Goal: Find specific page/section: Find specific page/section

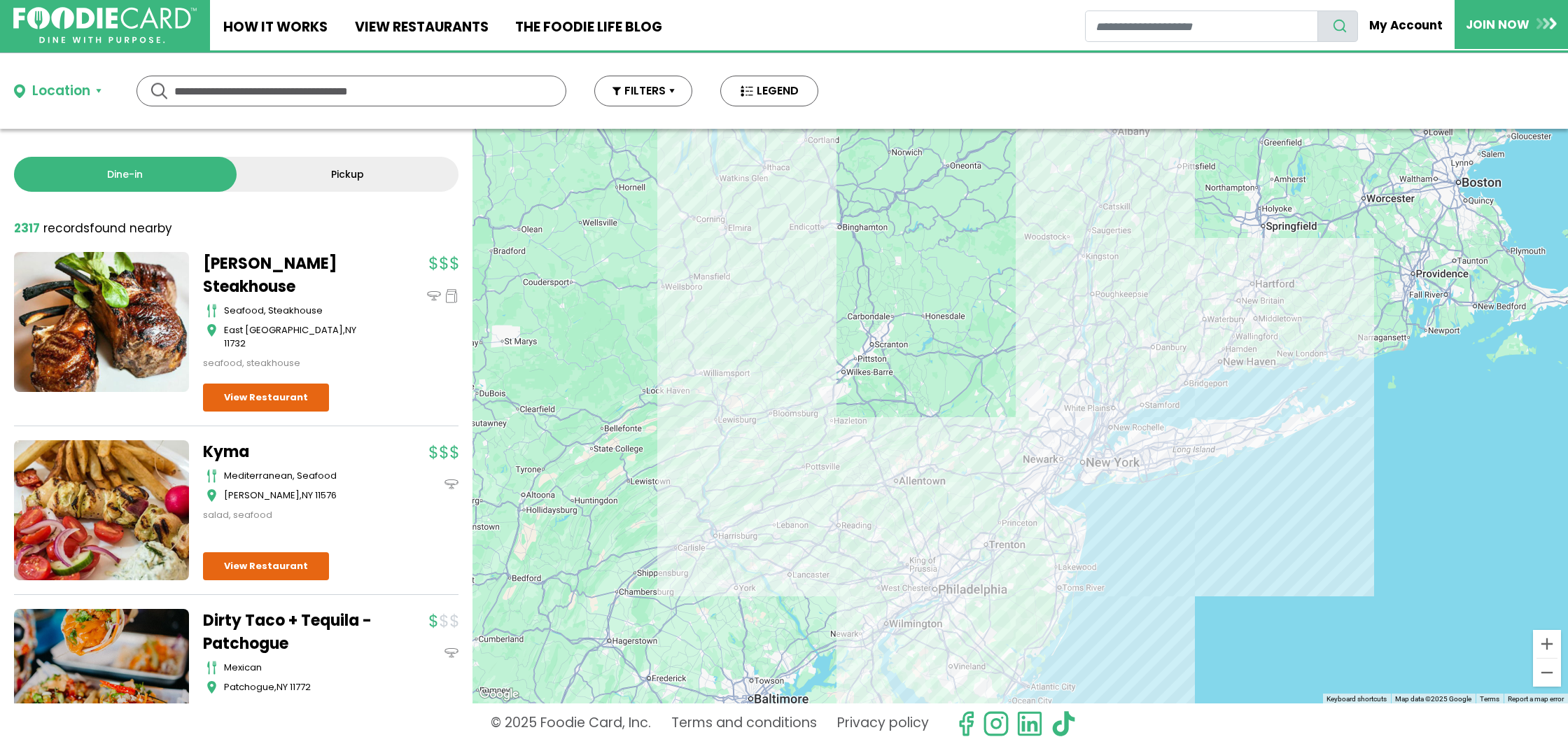
click at [290, 183] on link "Pickup" at bounding box center [348, 174] width 223 height 35
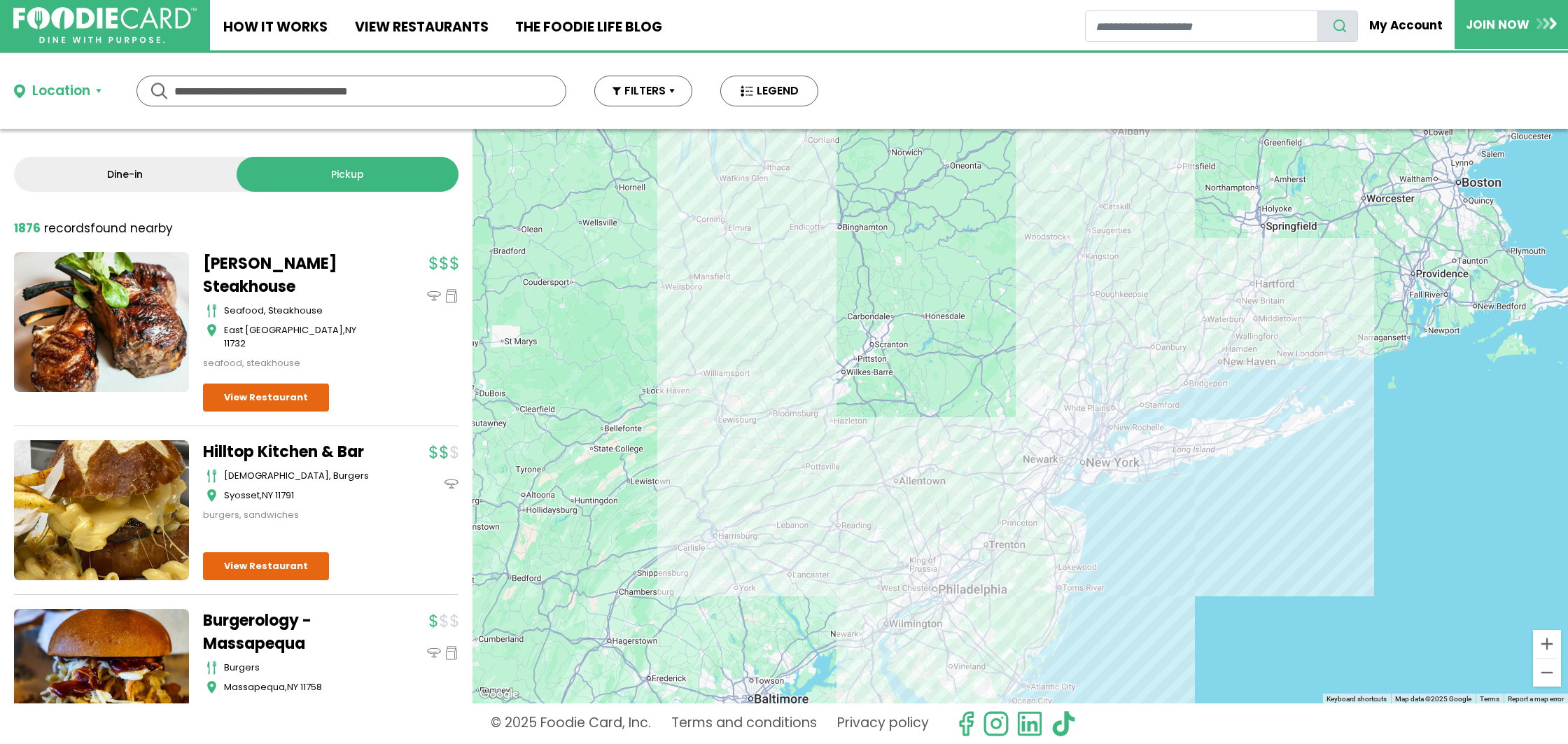
click at [49, 90] on div "Location" at bounding box center [60, 91] width 58 height 20
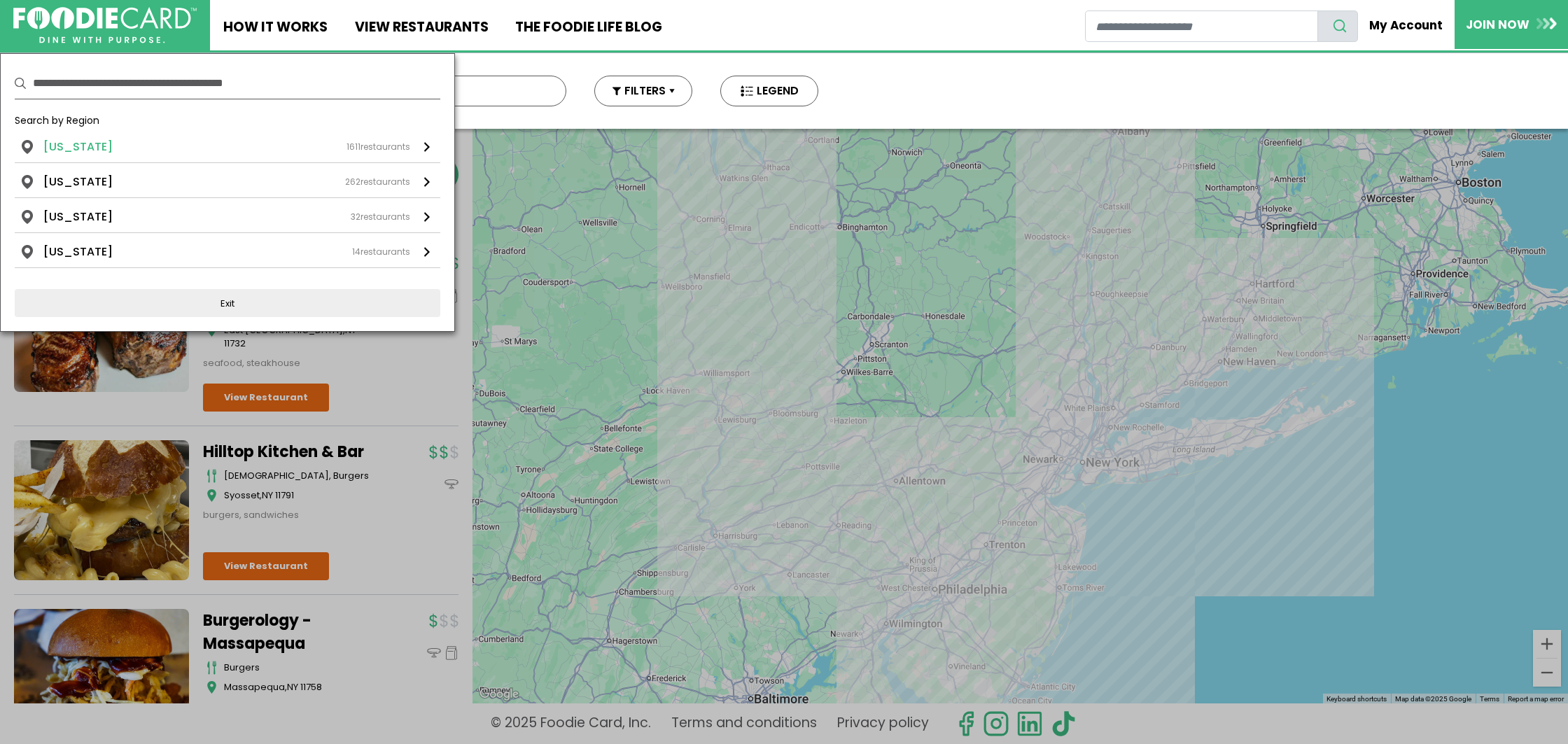
click at [57, 144] on li "[US_STATE]" at bounding box center [78, 147] width 69 height 17
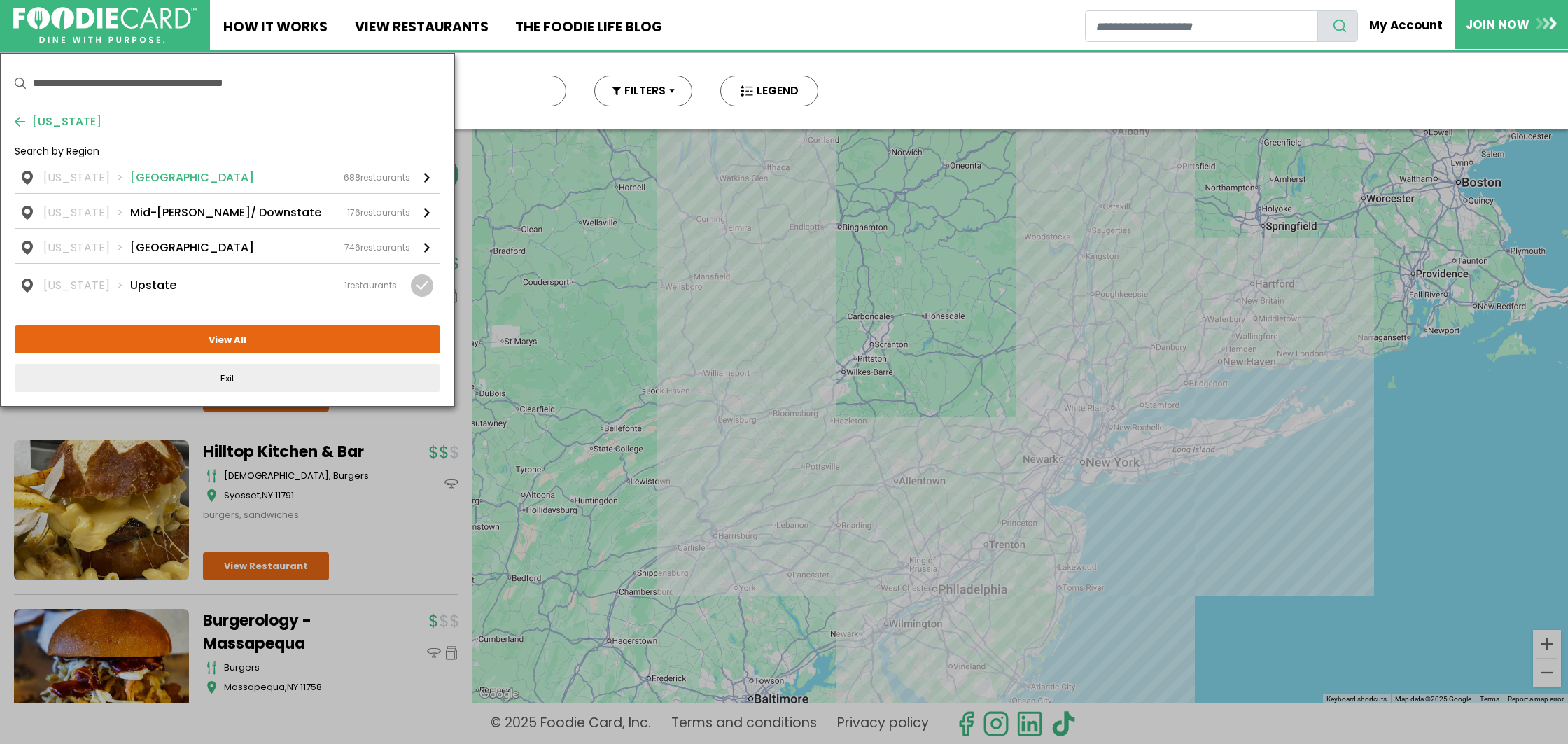
click at [140, 183] on li "[GEOGRAPHIC_DATA]" at bounding box center [193, 178] width 124 height 17
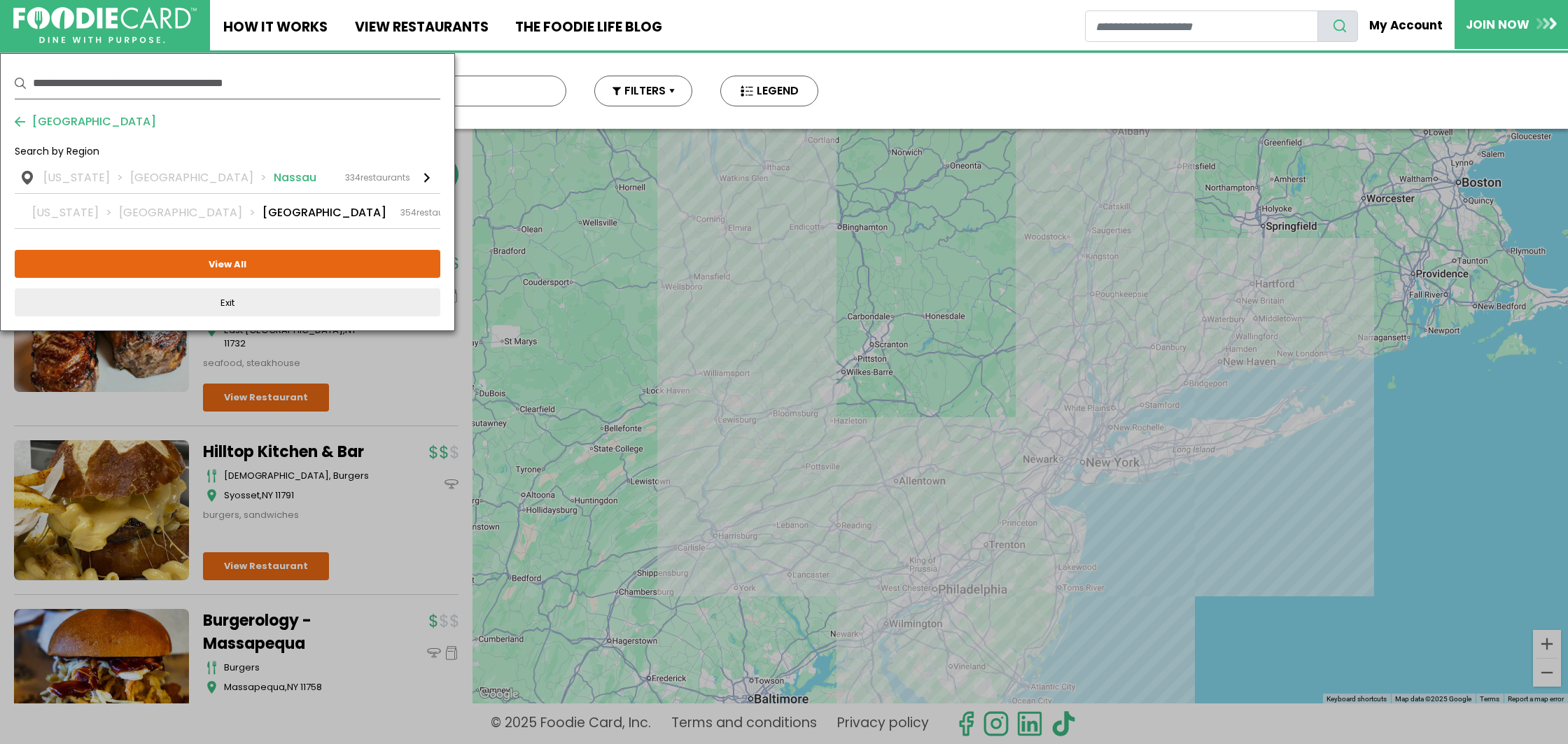
click at [193, 179] on li "[GEOGRAPHIC_DATA]" at bounding box center [202, 178] width 144 height 17
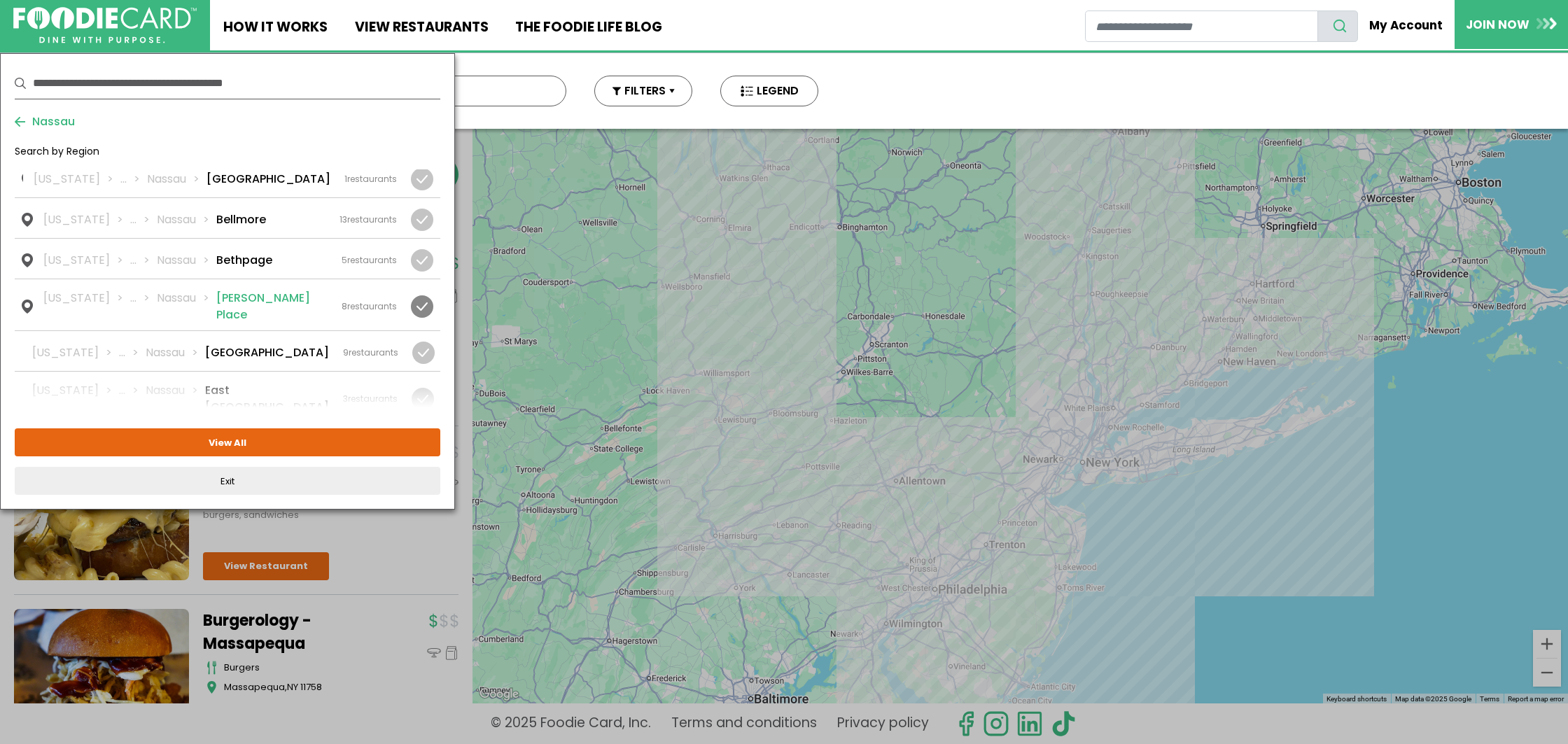
scroll to position [83, 0]
drag, startPoint x: 417, startPoint y: 302, endPoint x: 397, endPoint y: 319, distance: 26.2
click at [417, 302] on div at bounding box center [422, 305] width 22 height 22
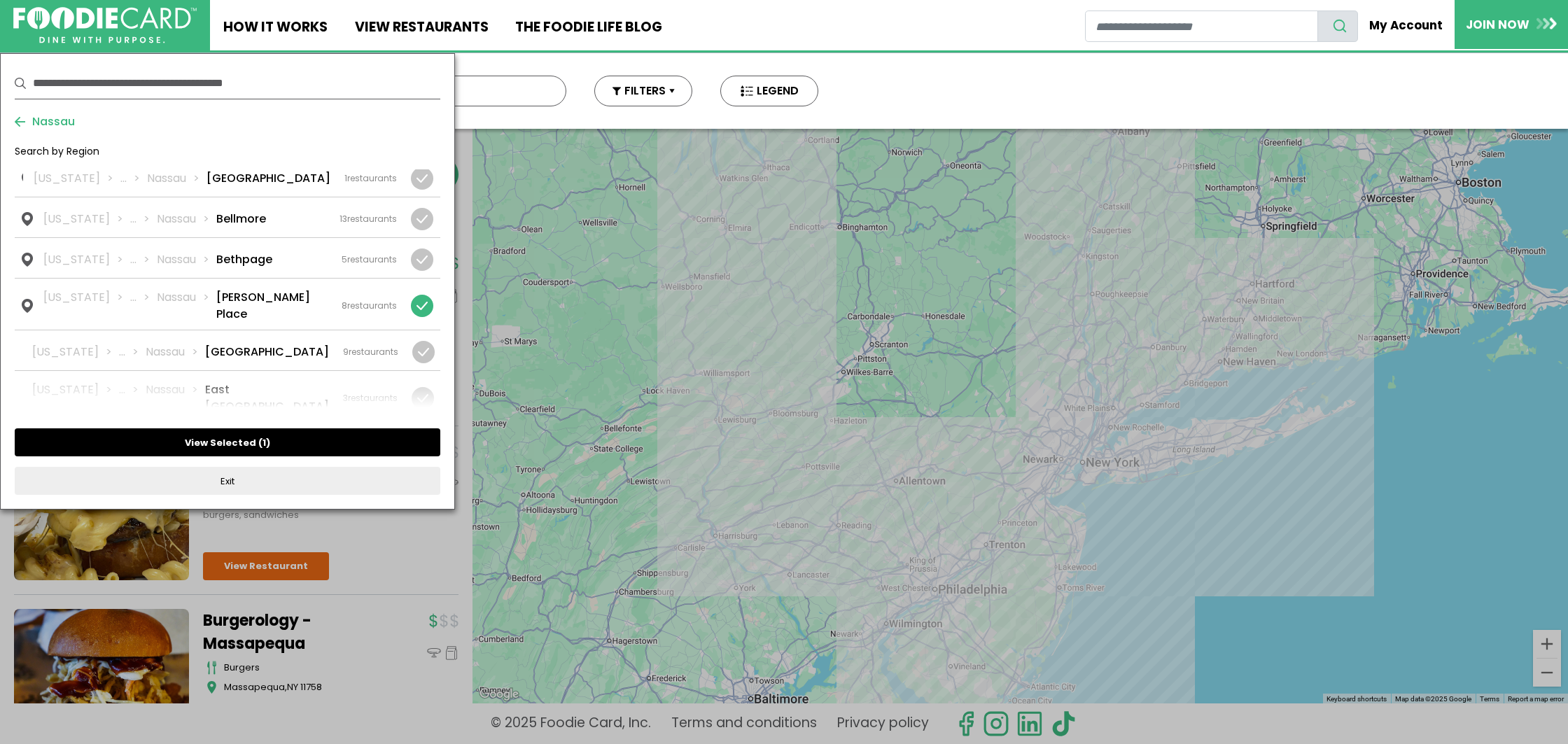
click at [253, 445] on button "View Selected ( 1 )" at bounding box center [228, 442] width 426 height 28
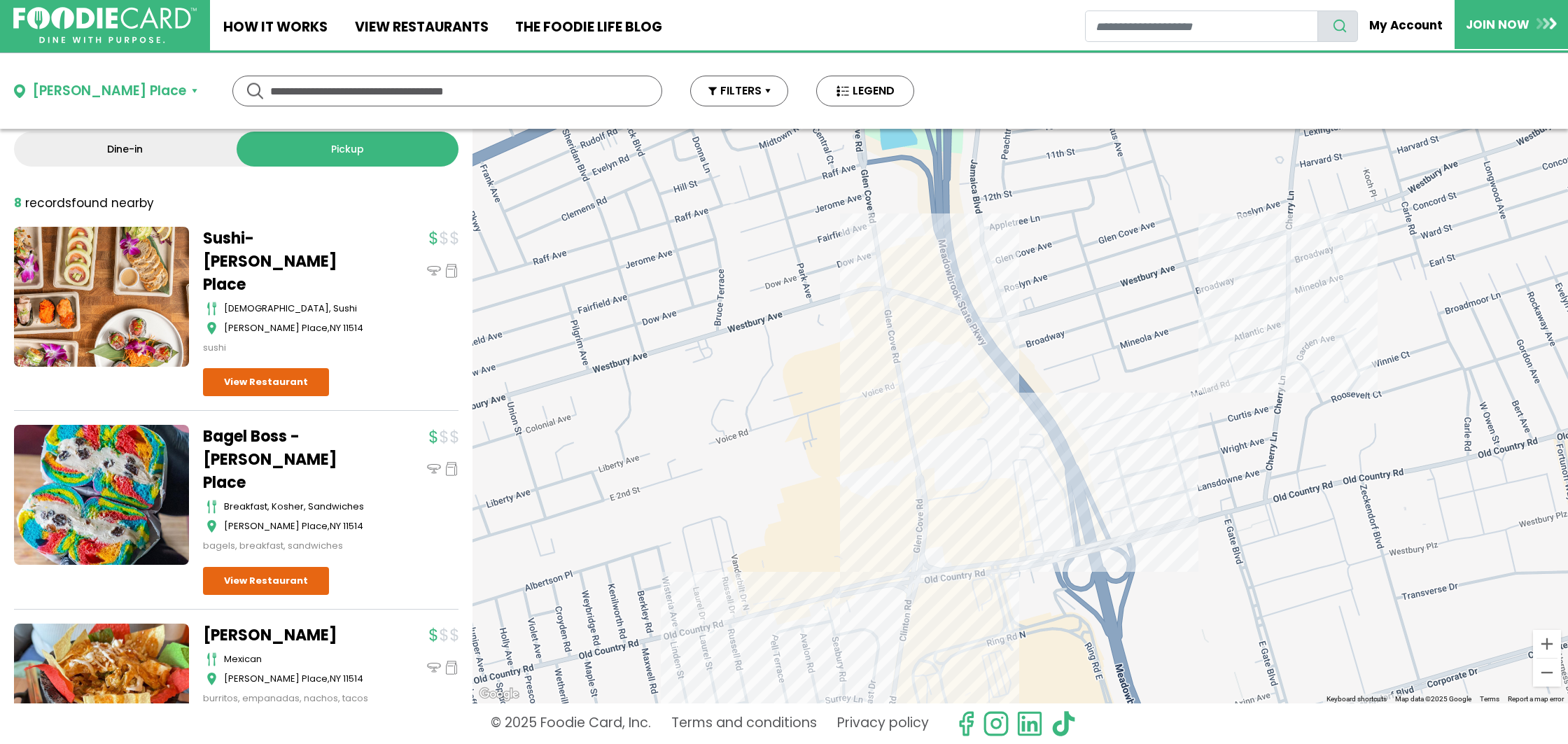
scroll to position [0, 0]
